Goal: Information Seeking & Learning: Find specific fact

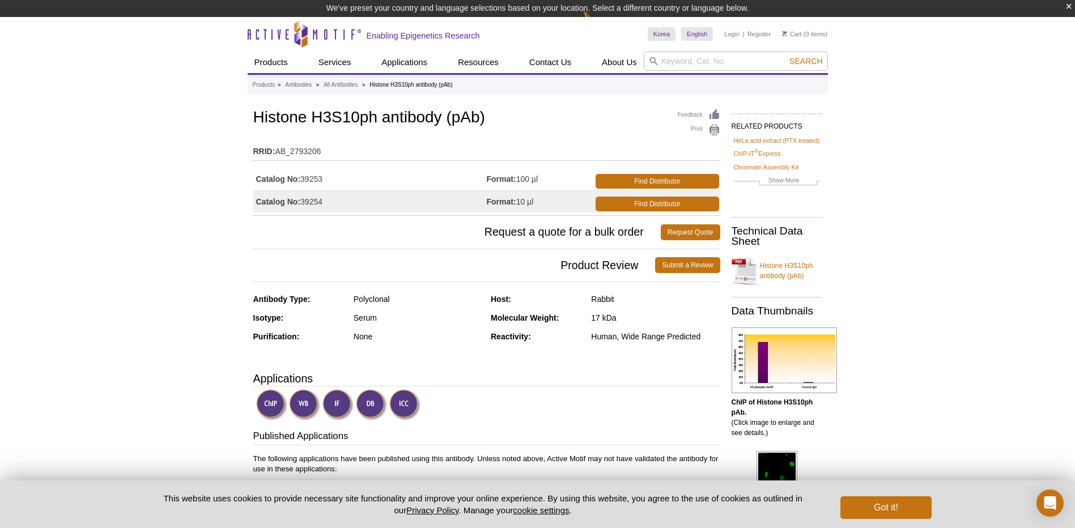
drag, startPoint x: 541, startPoint y: 181, endPoint x: 520, endPoint y: 181, distance: 21.5
click at [520, 181] on td "Format: 100 µl" at bounding box center [540, 178] width 107 height 23
copy td "100 µl"
click at [269, 118] on h1 "Histone H3S10ph antibody (pAb)" at bounding box center [486, 118] width 467 height 19
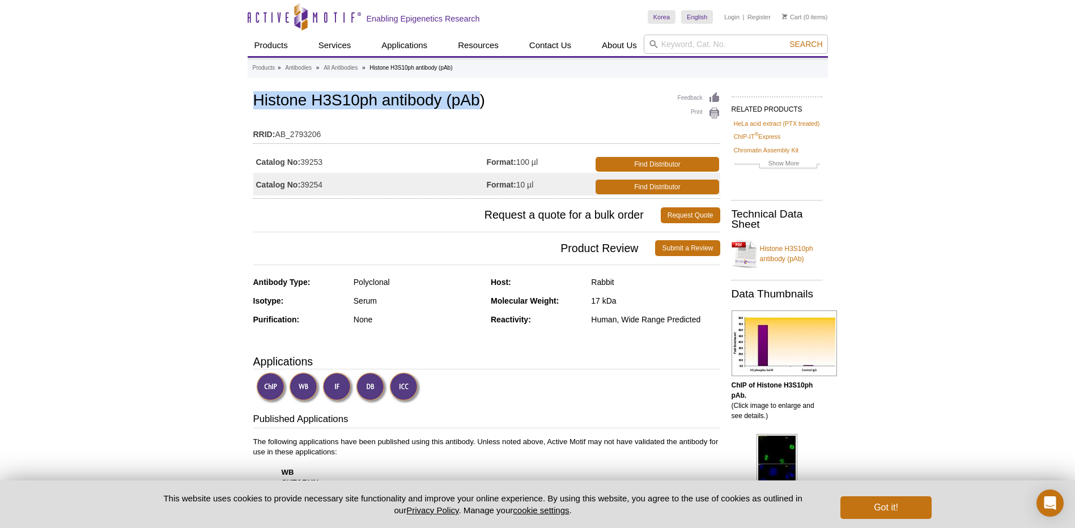
click at [475, 95] on h1 "Histone H3S10ph antibody (pAb)" at bounding box center [486, 101] width 467 height 19
drag, startPoint x: 475, startPoint y: 95, endPoint x: 484, endPoint y: 96, distance: 9.1
click at [484, 96] on h1 "Histone H3S10ph antibody (pAb)" at bounding box center [486, 101] width 467 height 19
copy h1 "Histone H3S10ph antibody (pAb)"
